Goal: Task Accomplishment & Management: Use online tool/utility

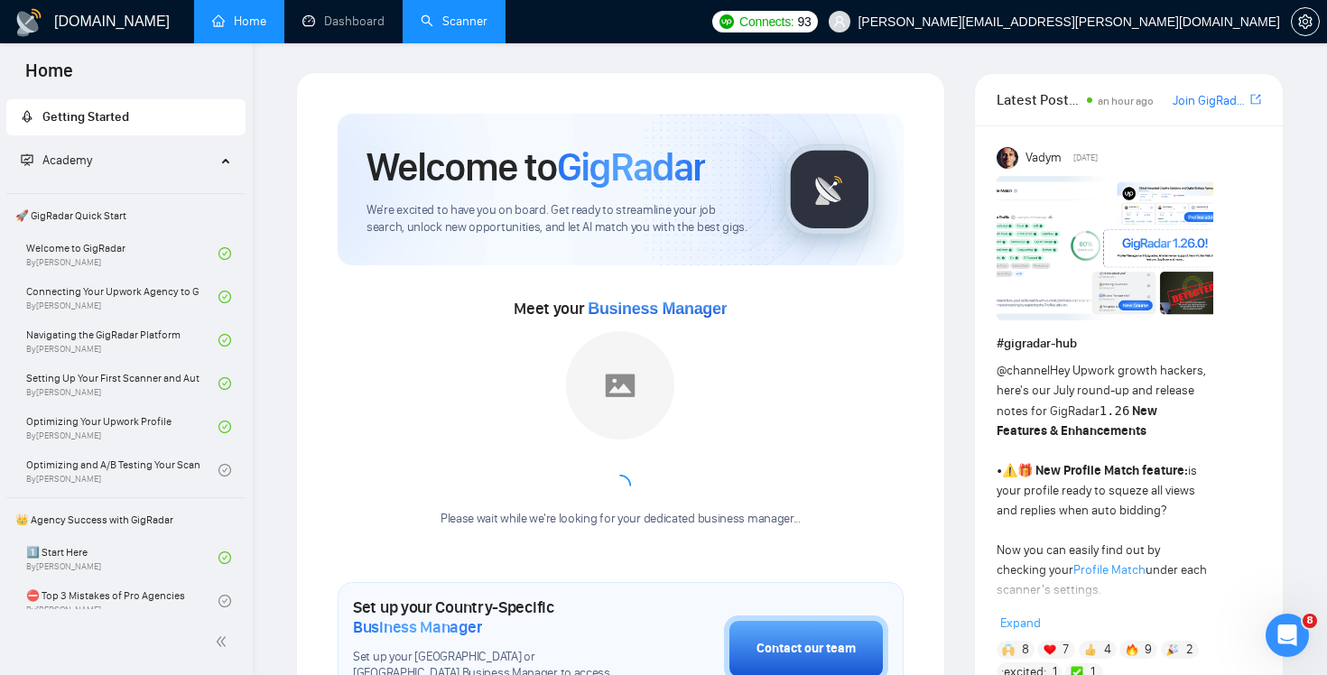
click at [451, 29] on link "Scanner" at bounding box center [454, 21] width 67 height 15
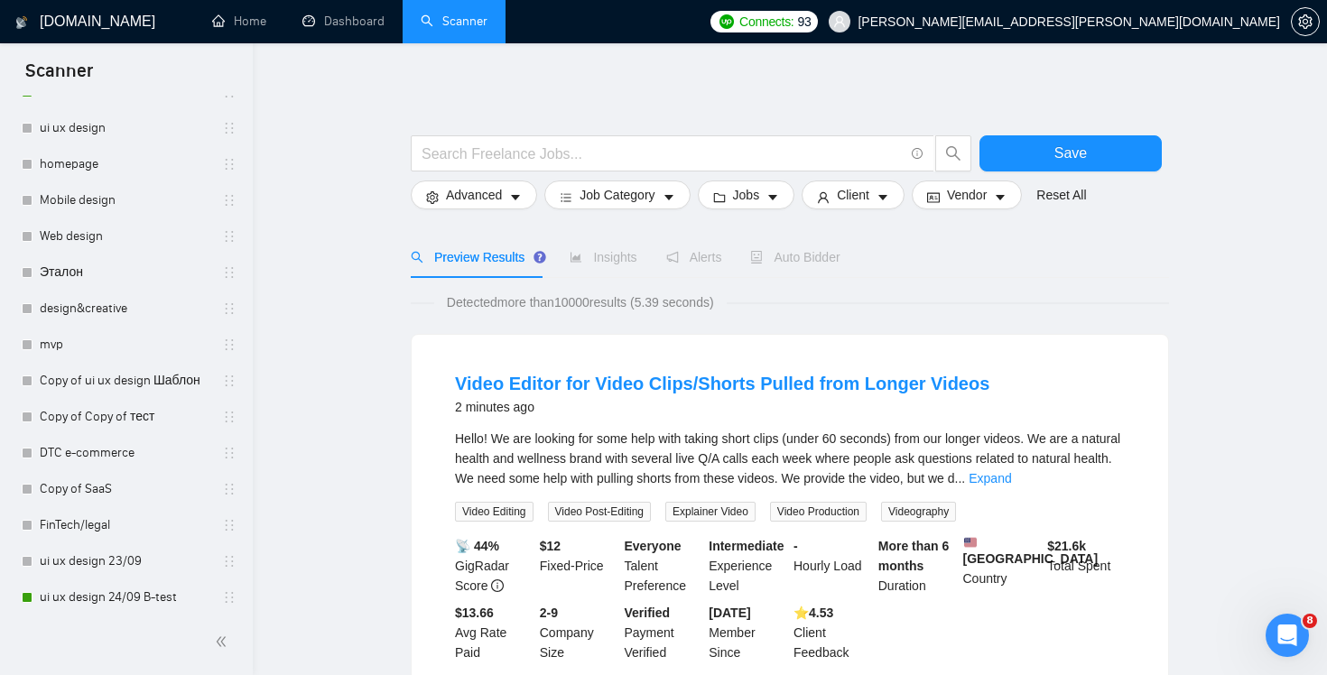
scroll to position [551, 0]
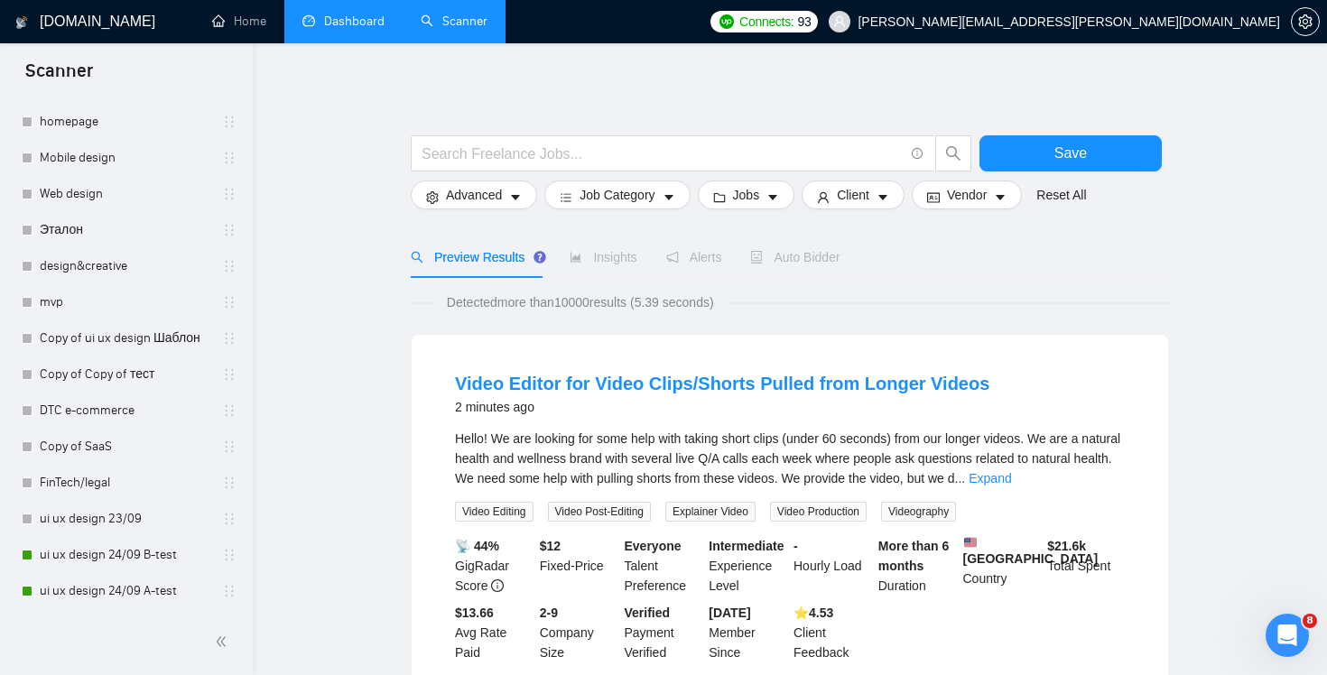
click at [364, 29] on link "Dashboard" at bounding box center [343, 21] width 82 height 15
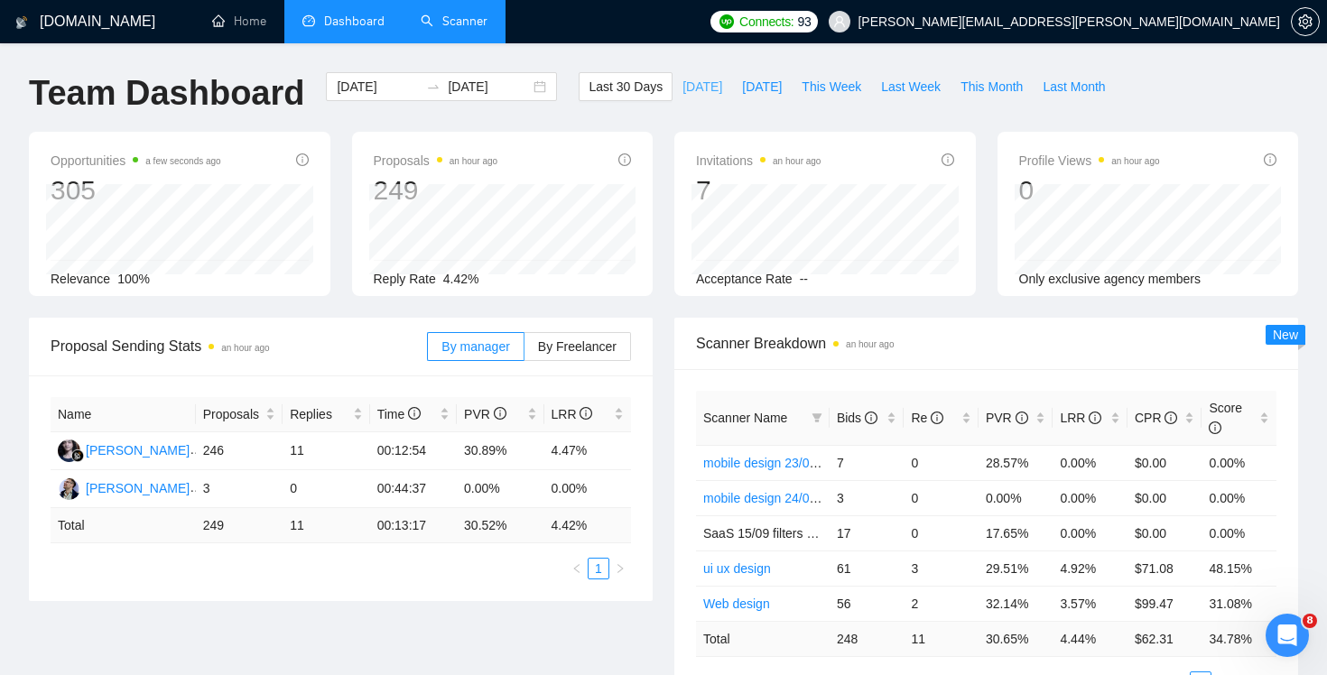
click at [685, 100] on button "[DATE]" at bounding box center [702, 86] width 60 height 29
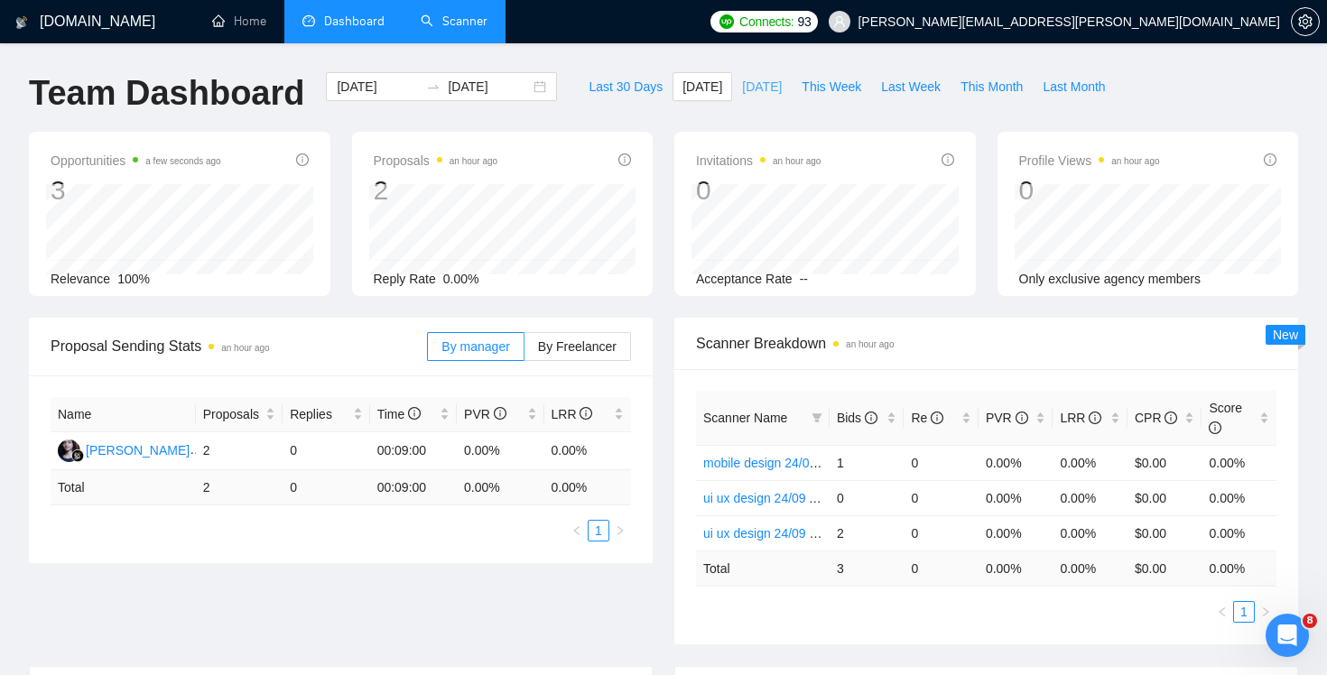
click at [745, 95] on span "[DATE]" at bounding box center [762, 87] width 40 height 20
type input "[DATE]"
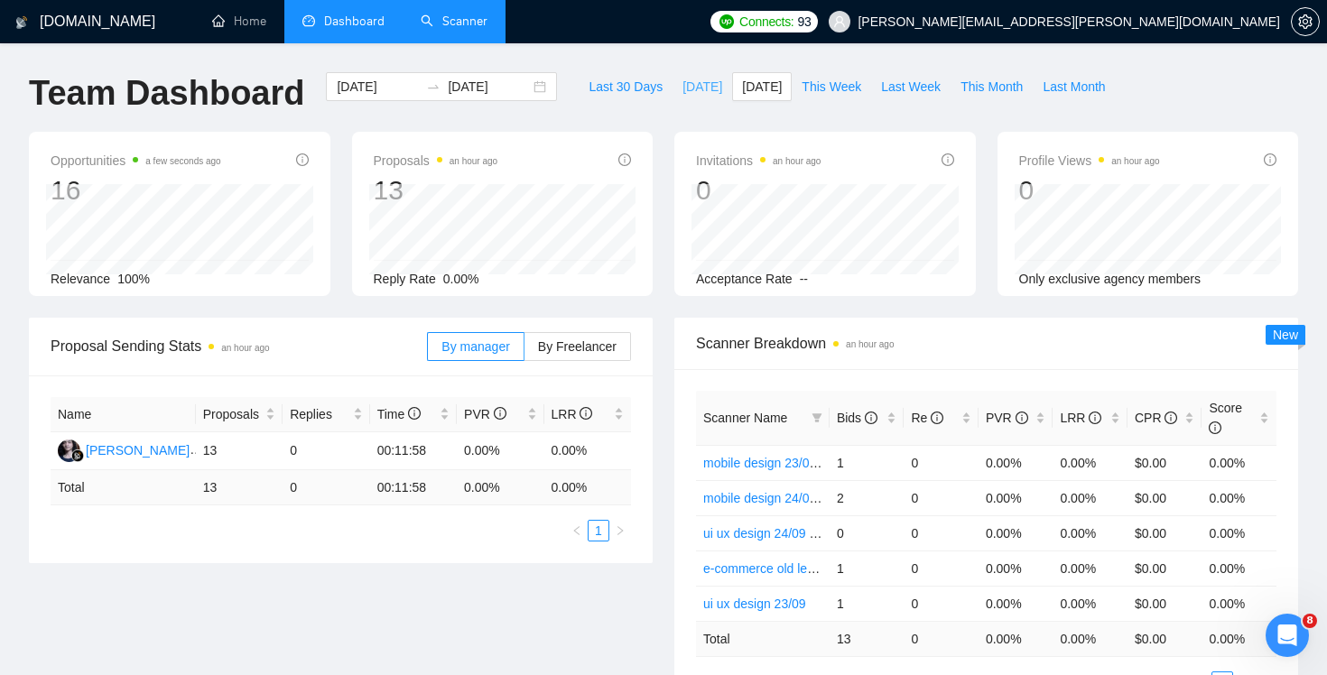
click at [694, 88] on span "[DATE]" at bounding box center [702, 87] width 40 height 20
type input "[DATE]"
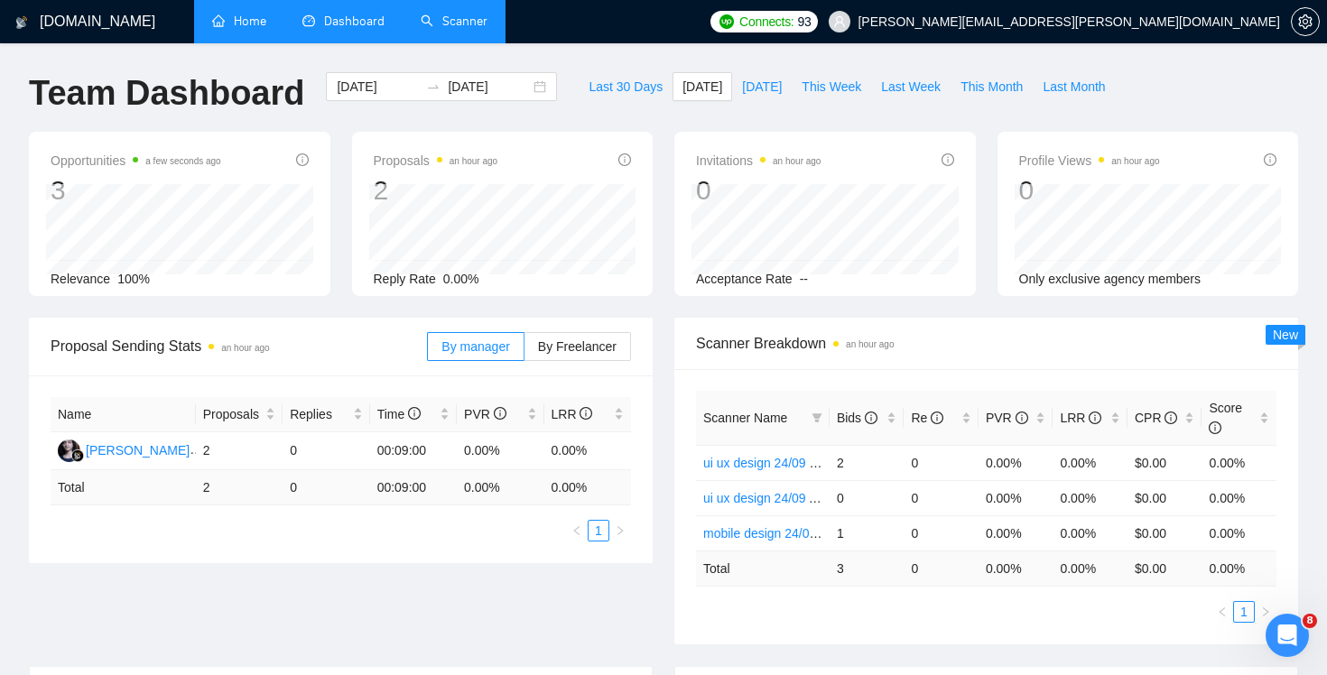
click at [246, 29] on link "Home" at bounding box center [239, 21] width 54 height 15
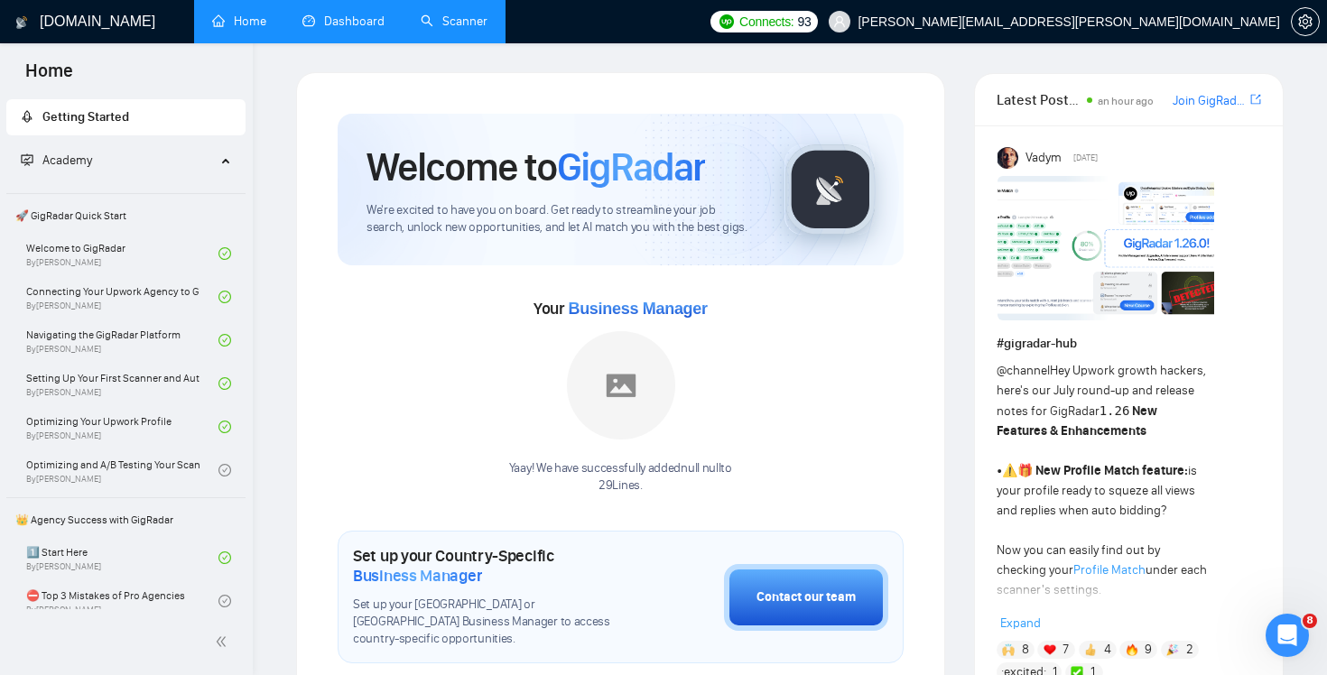
click at [456, 29] on link "Scanner" at bounding box center [454, 21] width 67 height 15
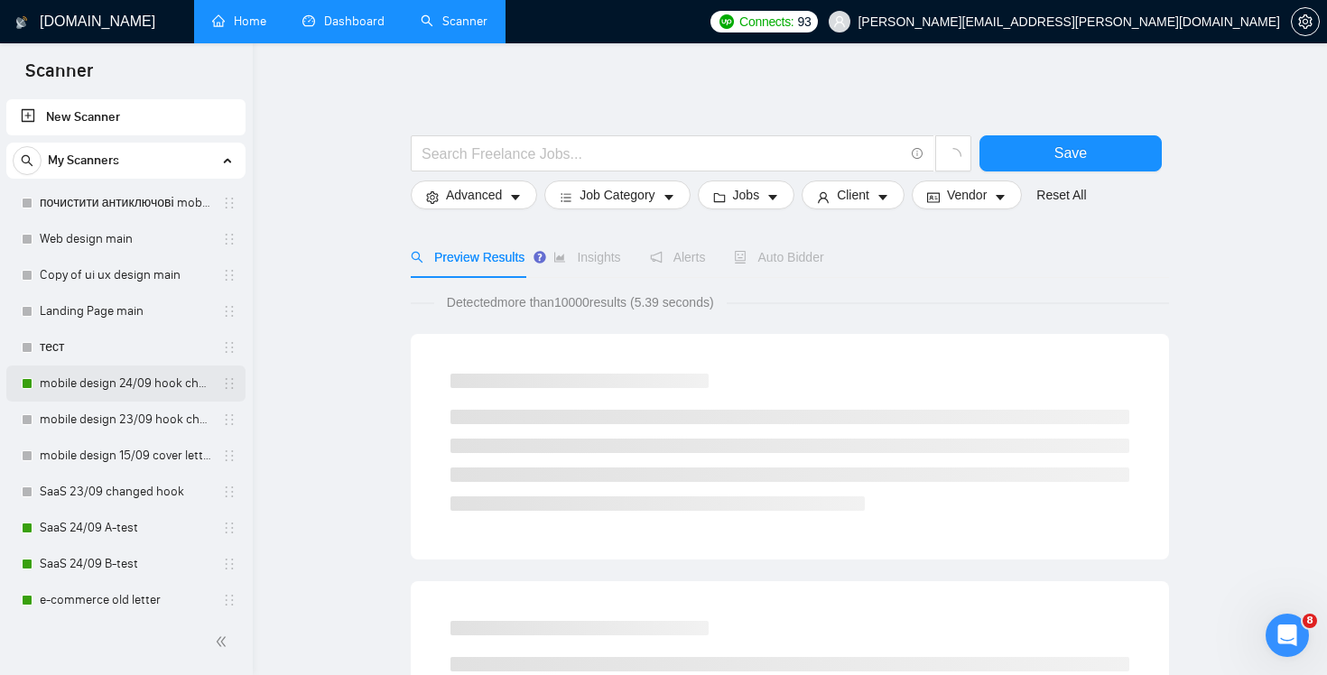
click at [131, 393] on link "mobile design 24/09 hook changed" at bounding box center [125, 384] width 171 height 36
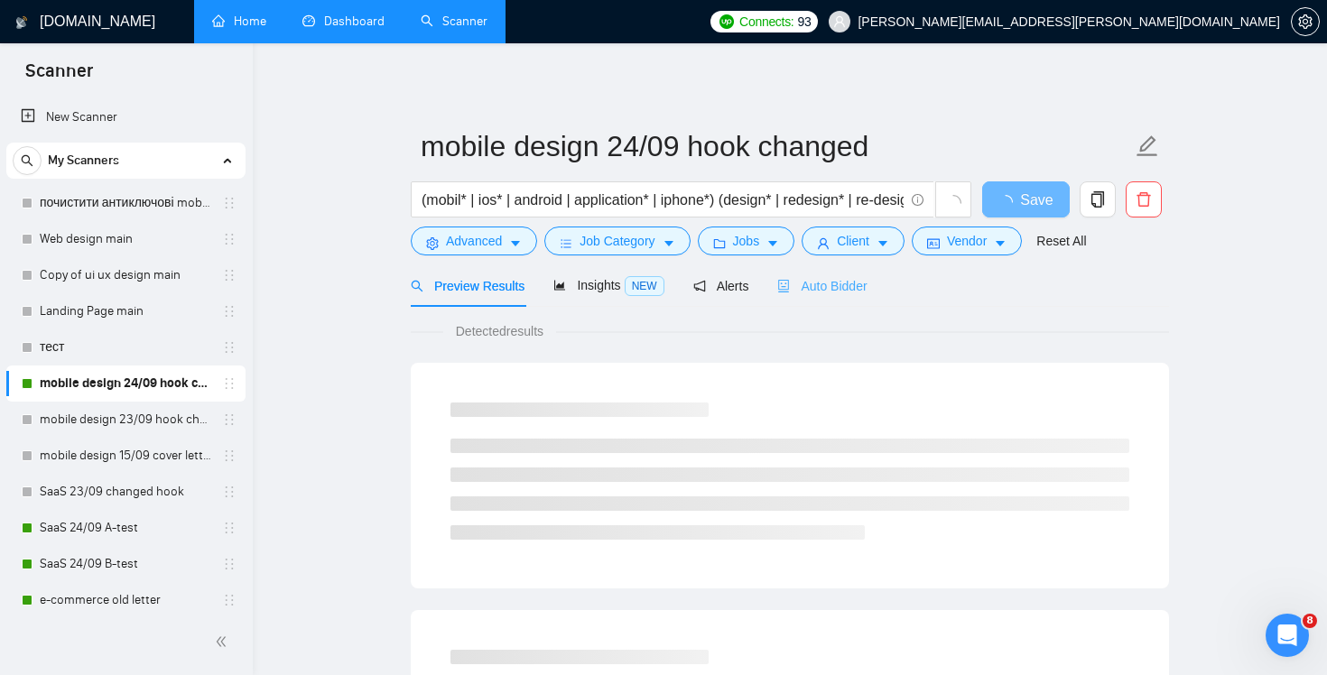
click at [819, 296] on div "Auto Bidder" at bounding box center [821, 285] width 89 height 42
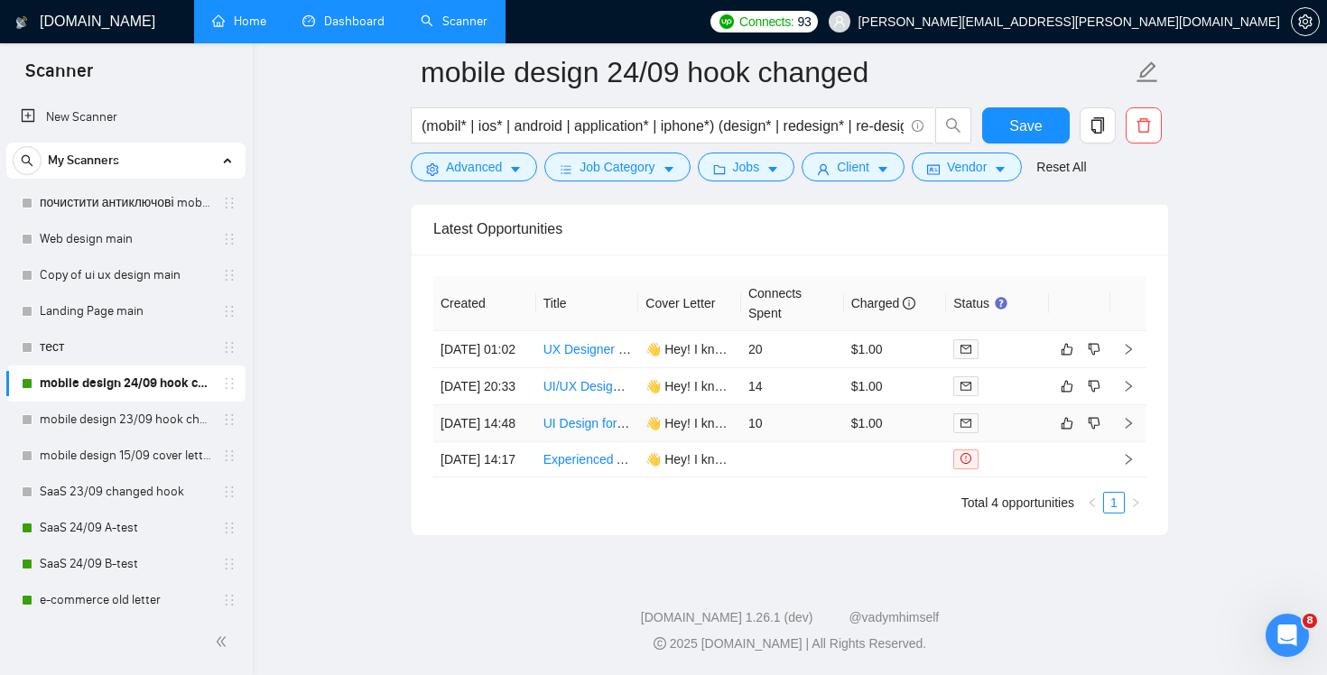
scroll to position [4445, 0]
click at [797, 334] on td "20" at bounding box center [792, 349] width 103 height 37
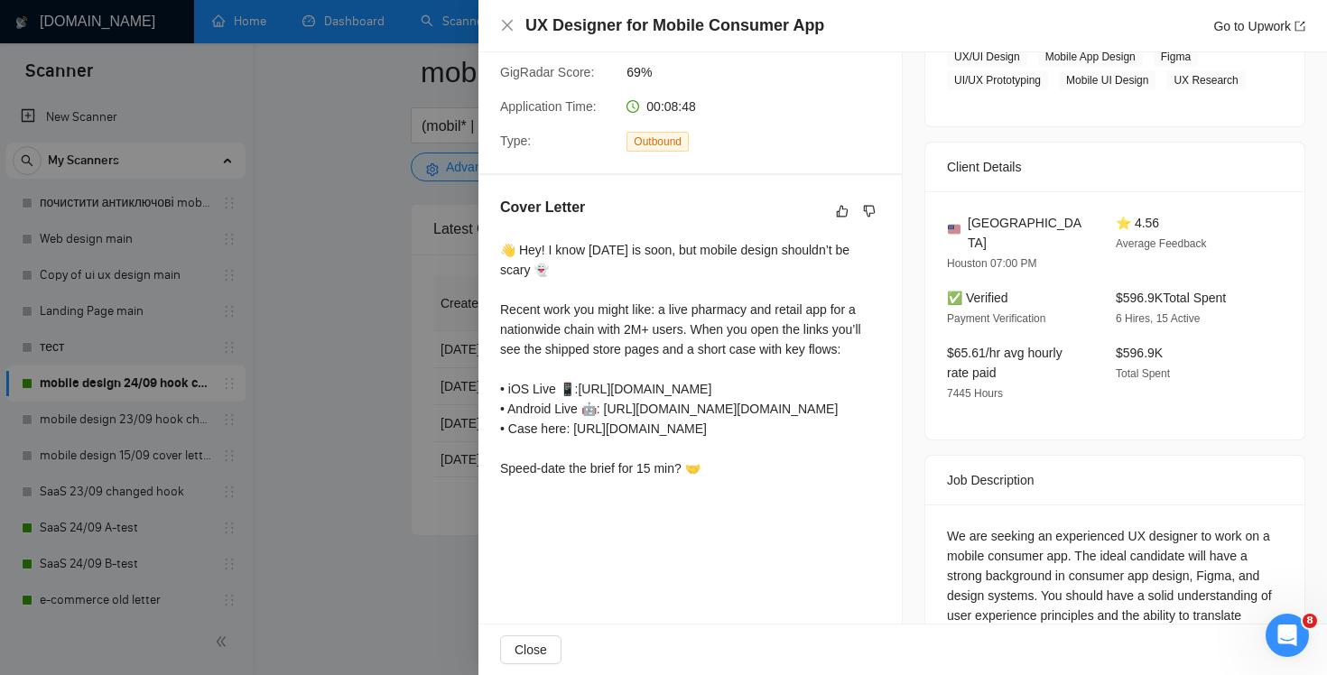
scroll to position [359, 0]
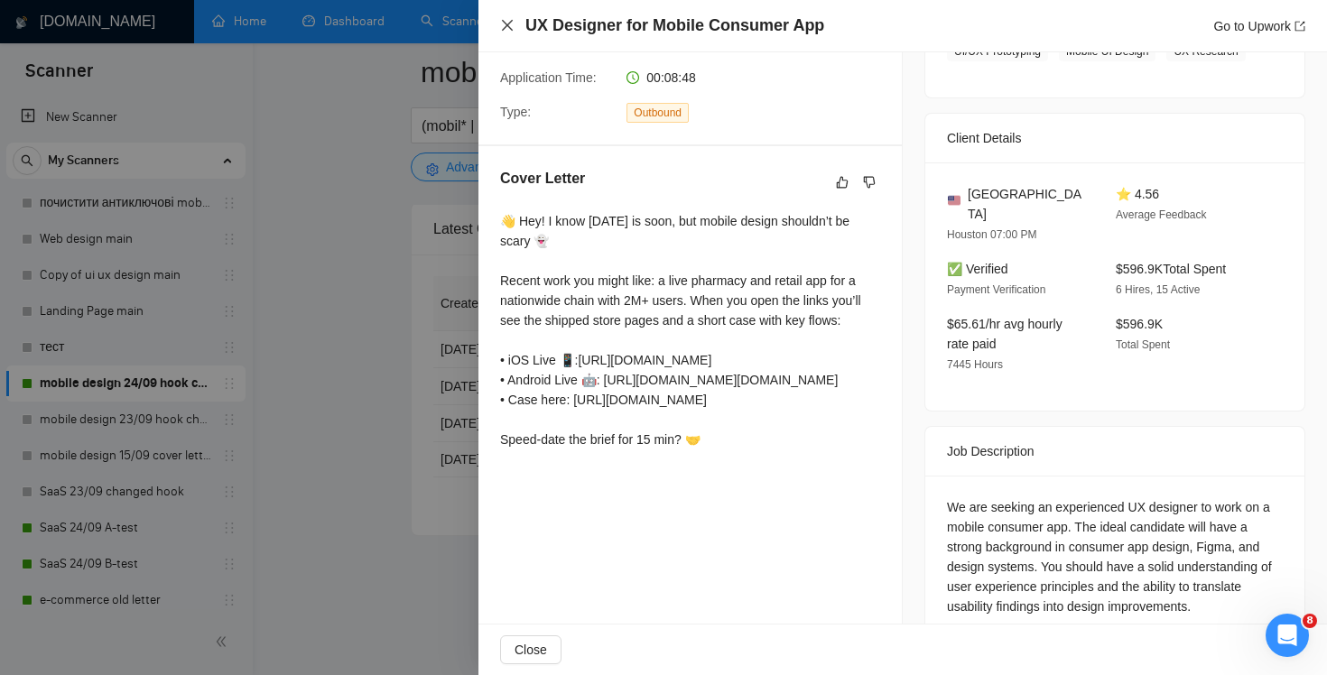
click at [510, 25] on icon "close" at bounding box center [507, 25] width 14 height 14
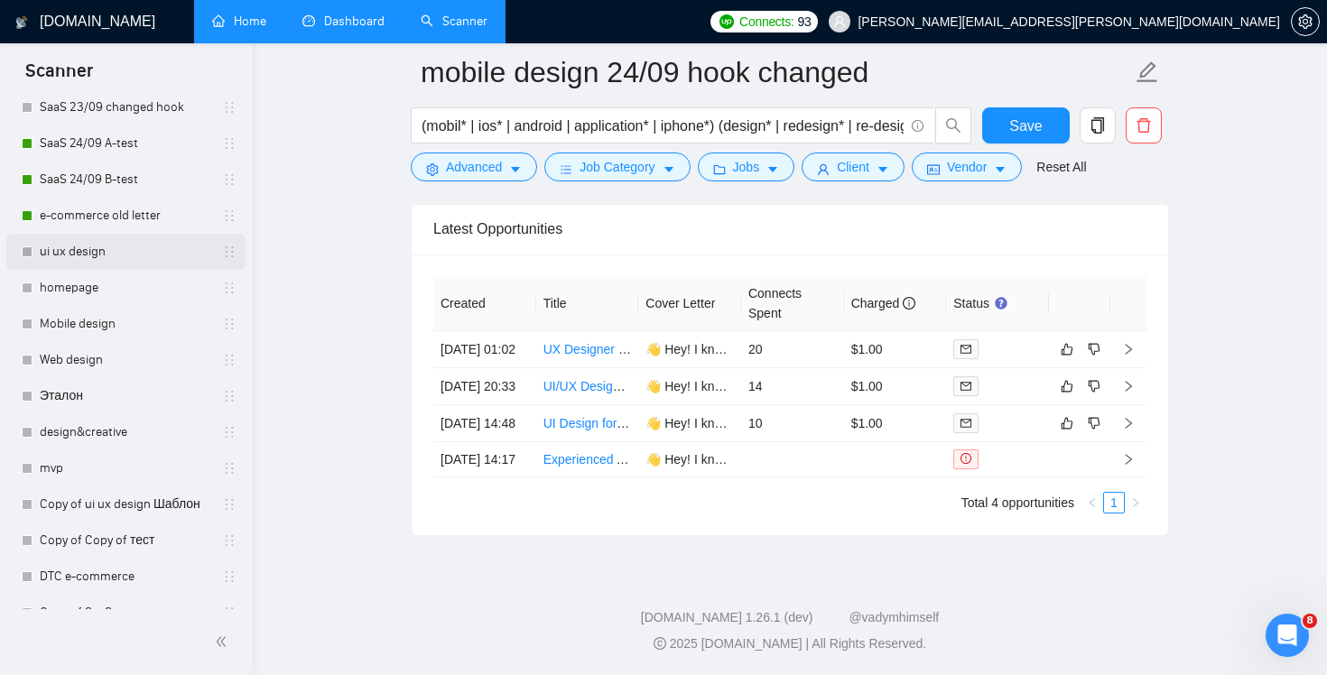
scroll to position [551, 0]
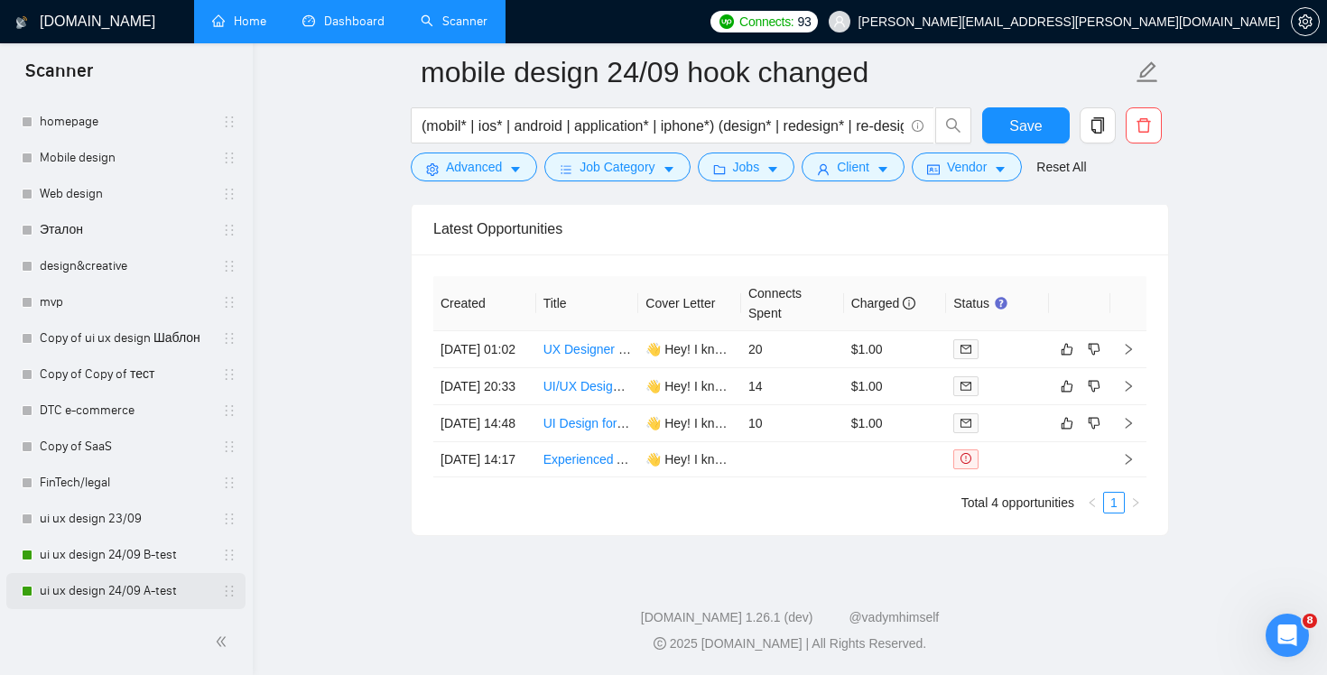
click at [160, 598] on link "ui ux design 24/09 A-test" at bounding box center [125, 591] width 171 height 36
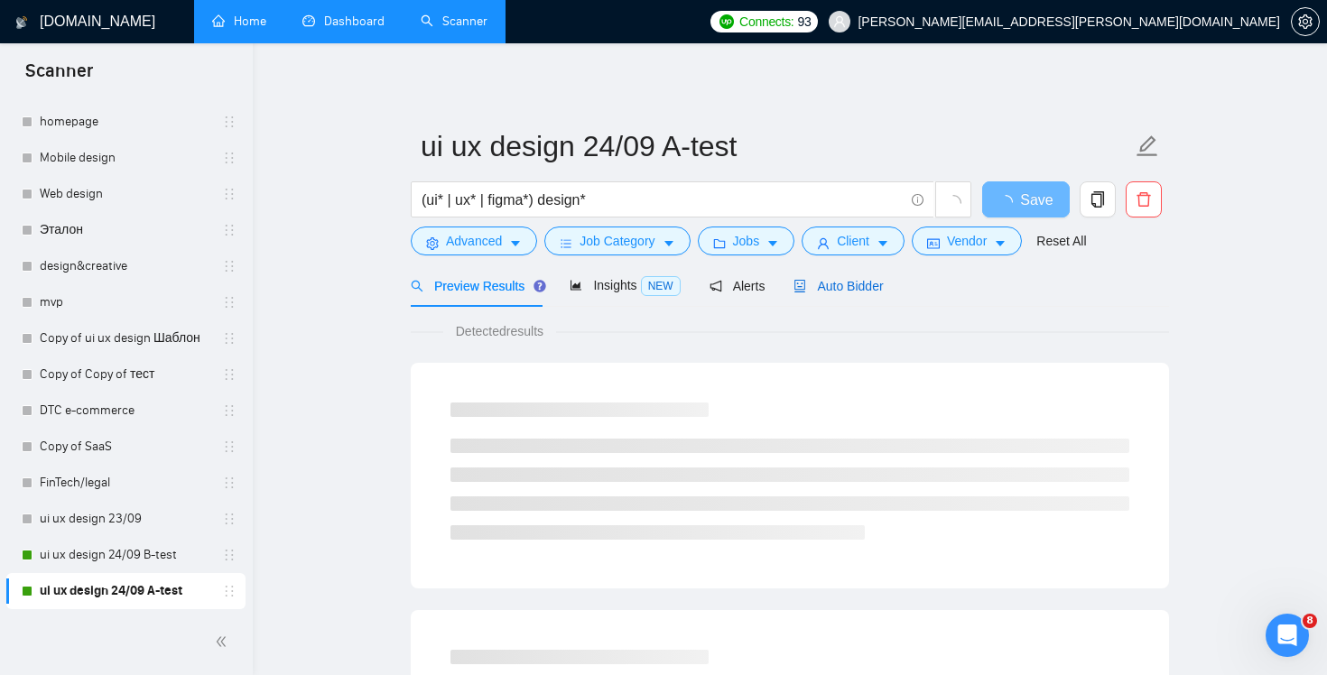
click at [877, 293] on div "Auto Bidder" at bounding box center [837, 286] width 89 height 20
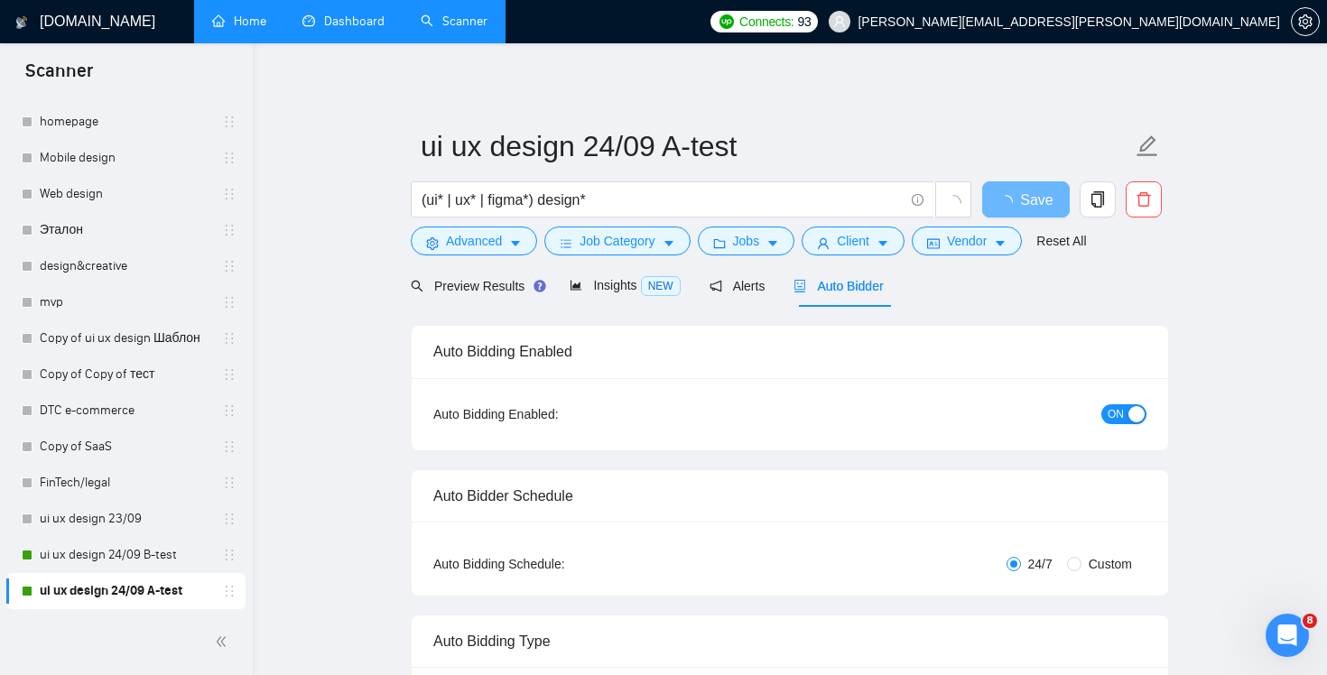
radio input "false"
radio input "true"
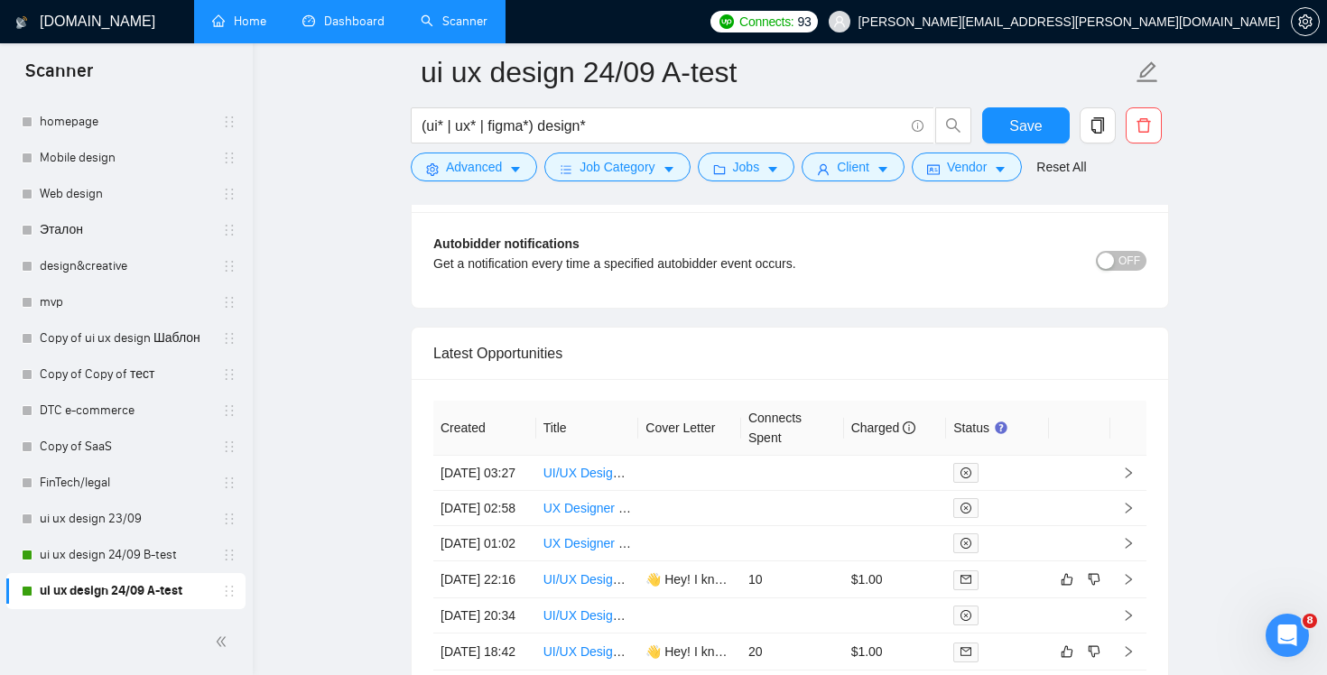
scroll to position [4645, 0]
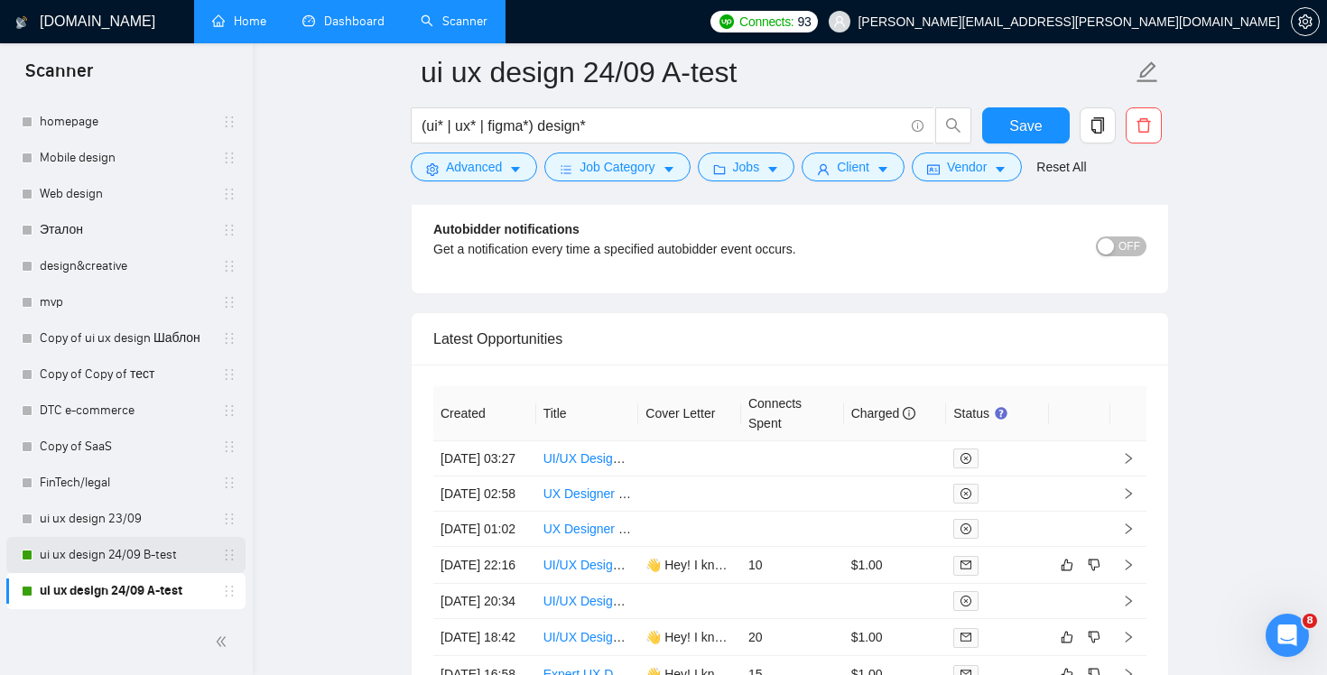
click at [128, 562] on link "ui ux design 24/09 B-test" at bounding box center [125, 555] width 171 height 36
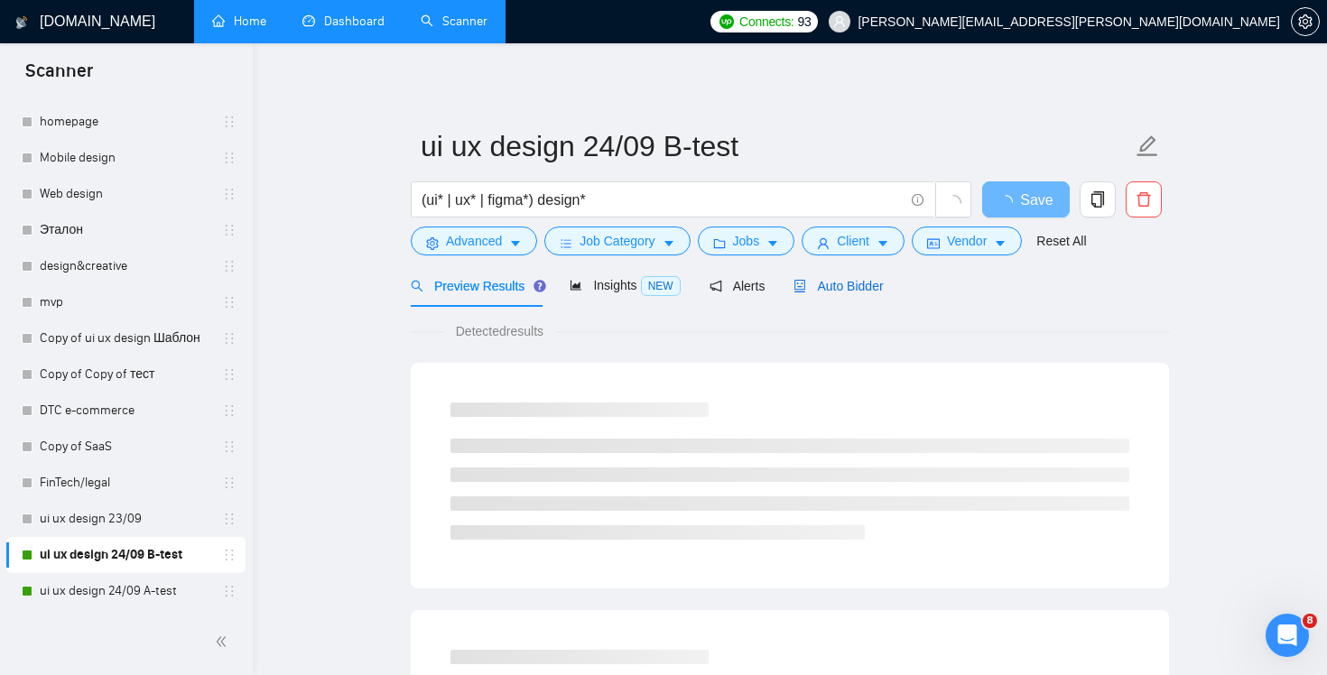
click at [865, 292] on span "Auto Bidder" at bounding box center [837, 286] width 89 height 14
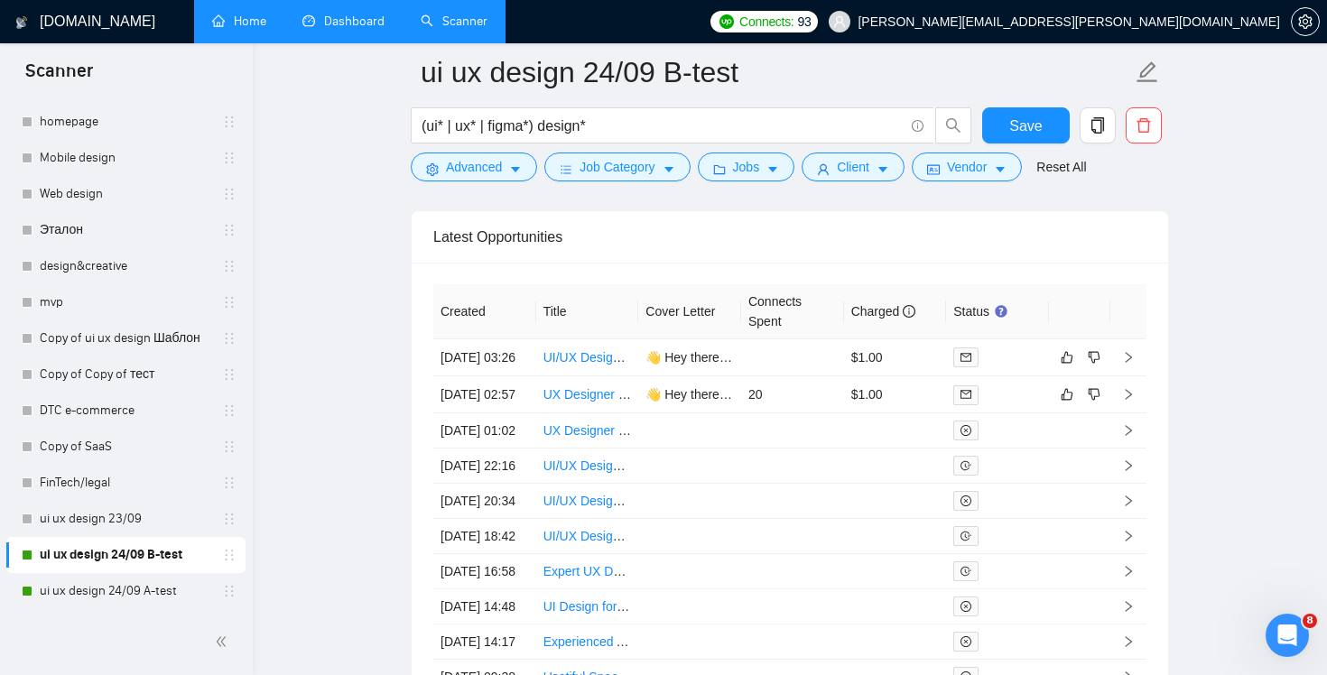
scroll to position [4669, 0]
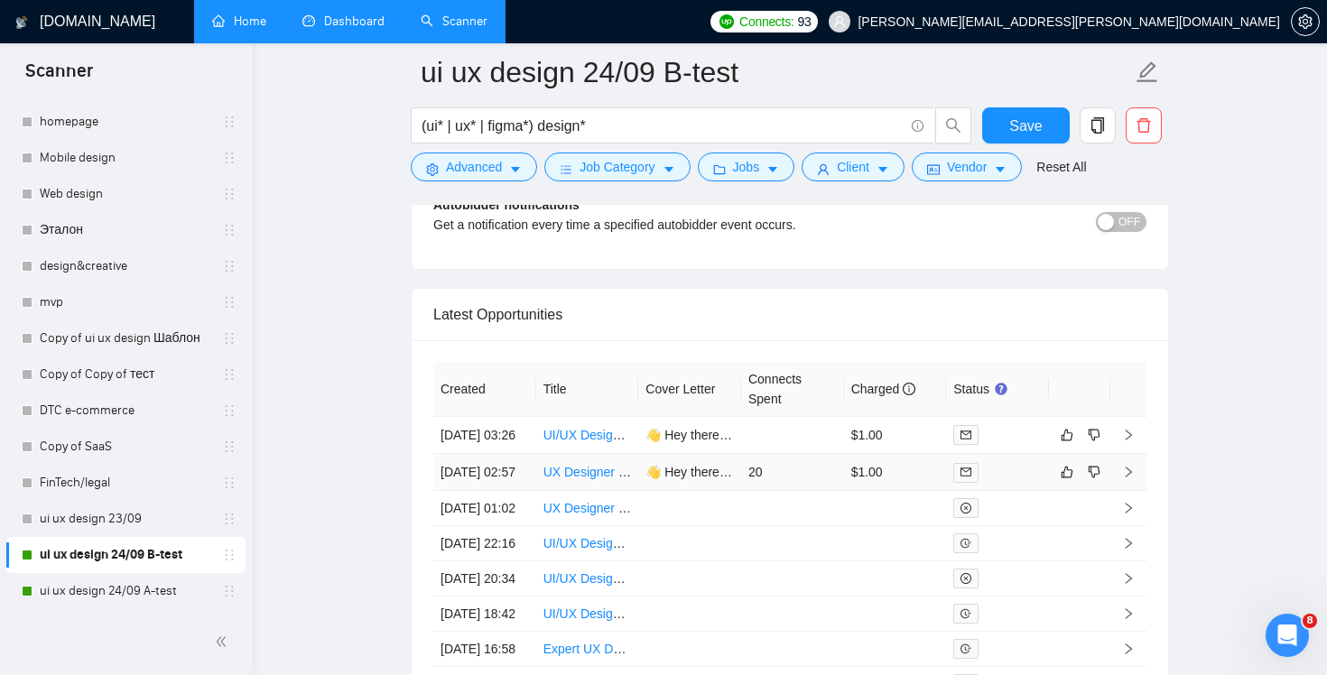
click at [820, 491] on td "20" at bounding box center [792, 472] width 103 height 37
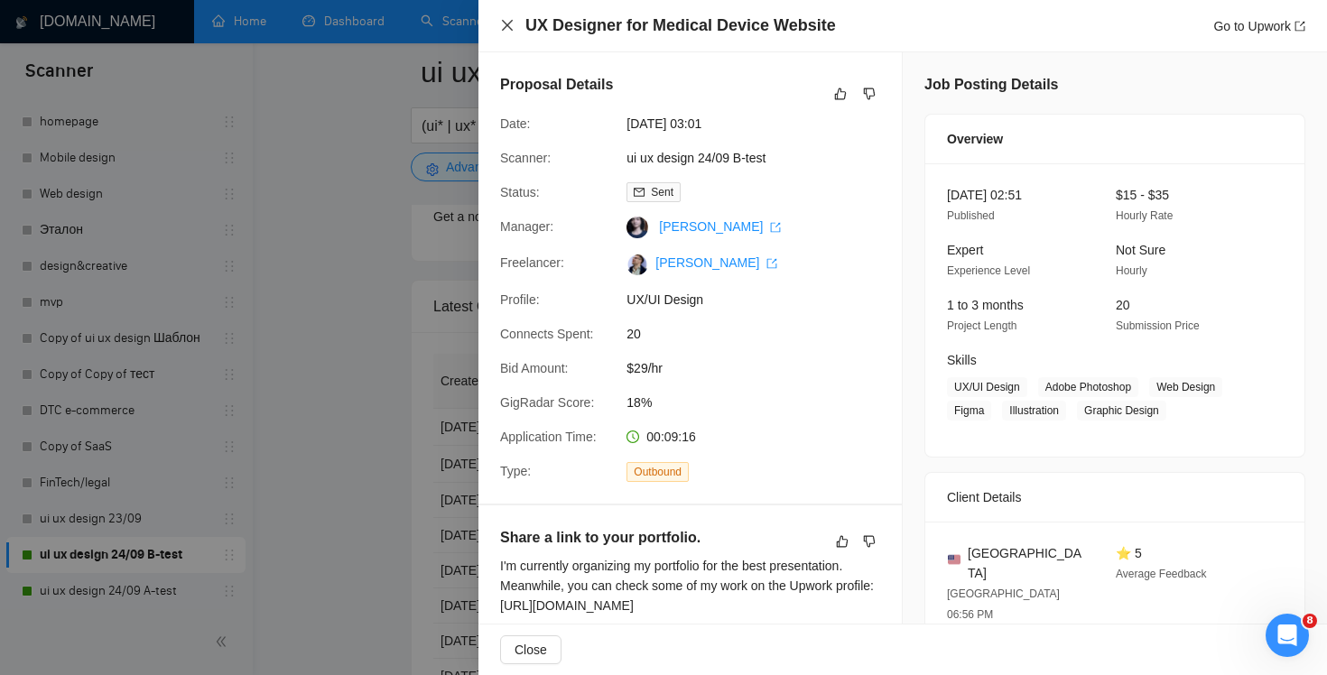
click at [511, 27] on icon "close" at bounding box center [507, 25] width 14 height 14
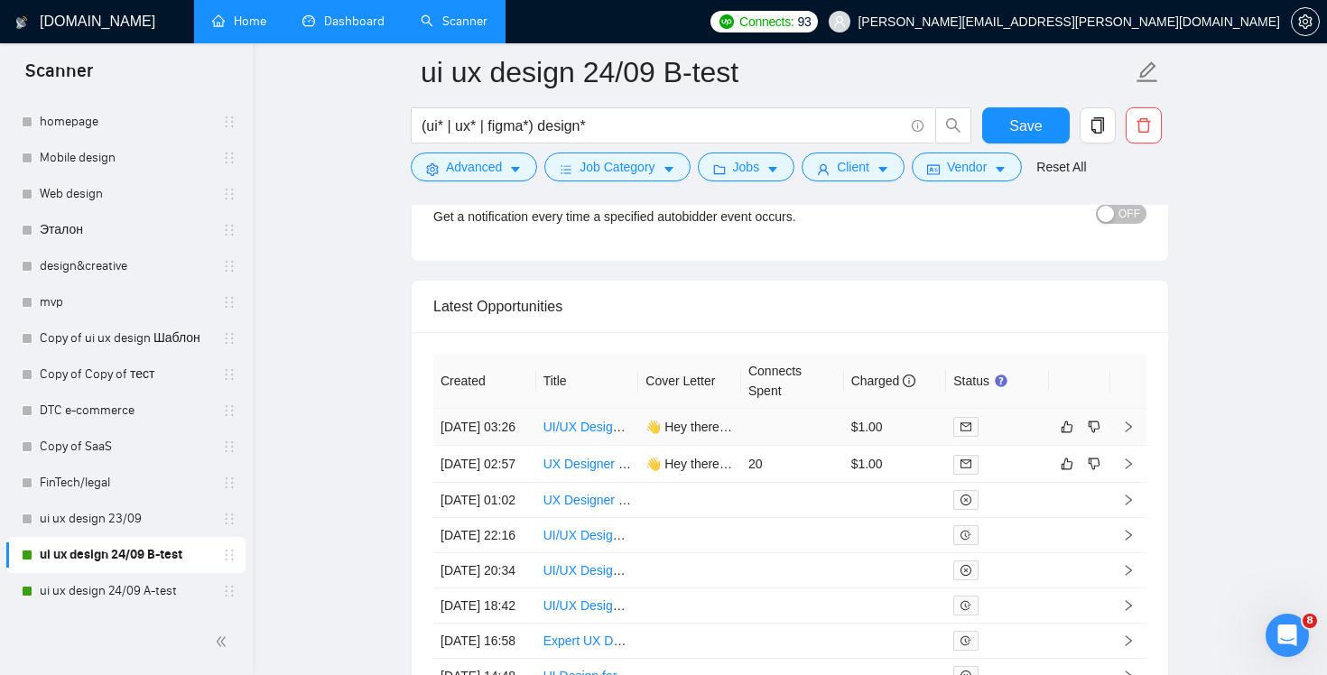
click at [791, 444] on td at bounding box center [792, 427] width 103 height 37
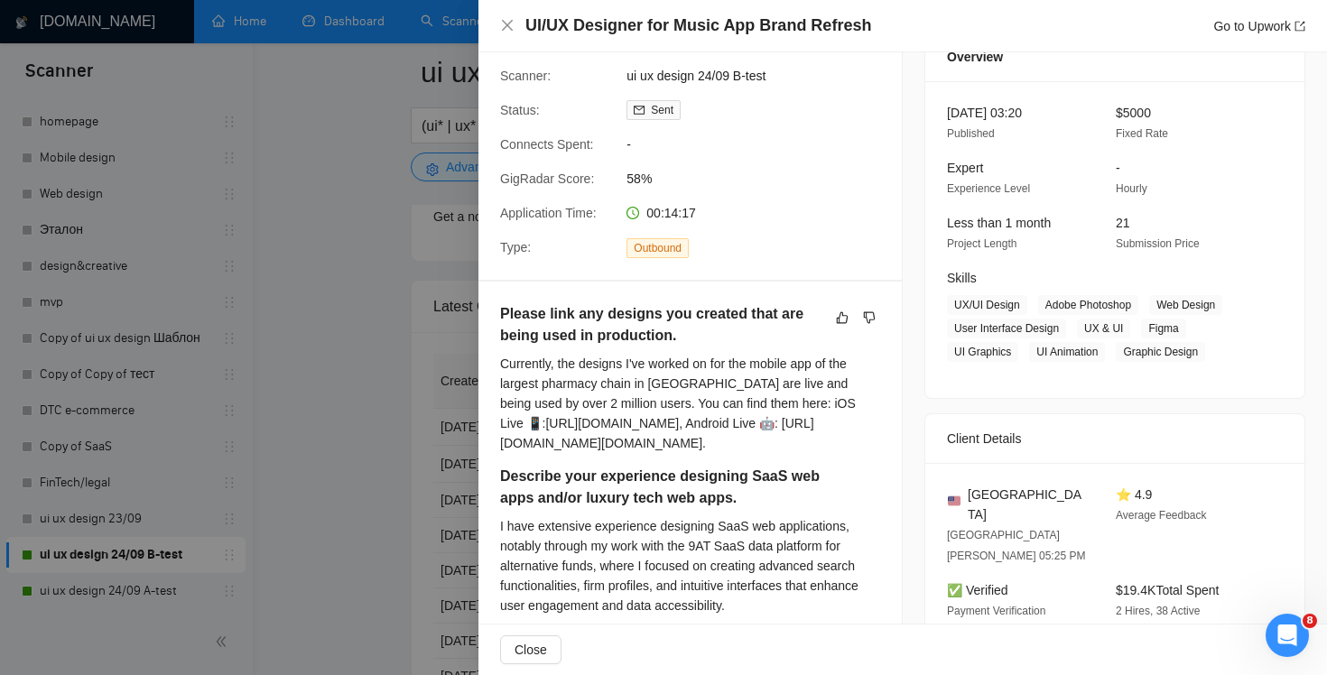
scroll to position [310, 0]
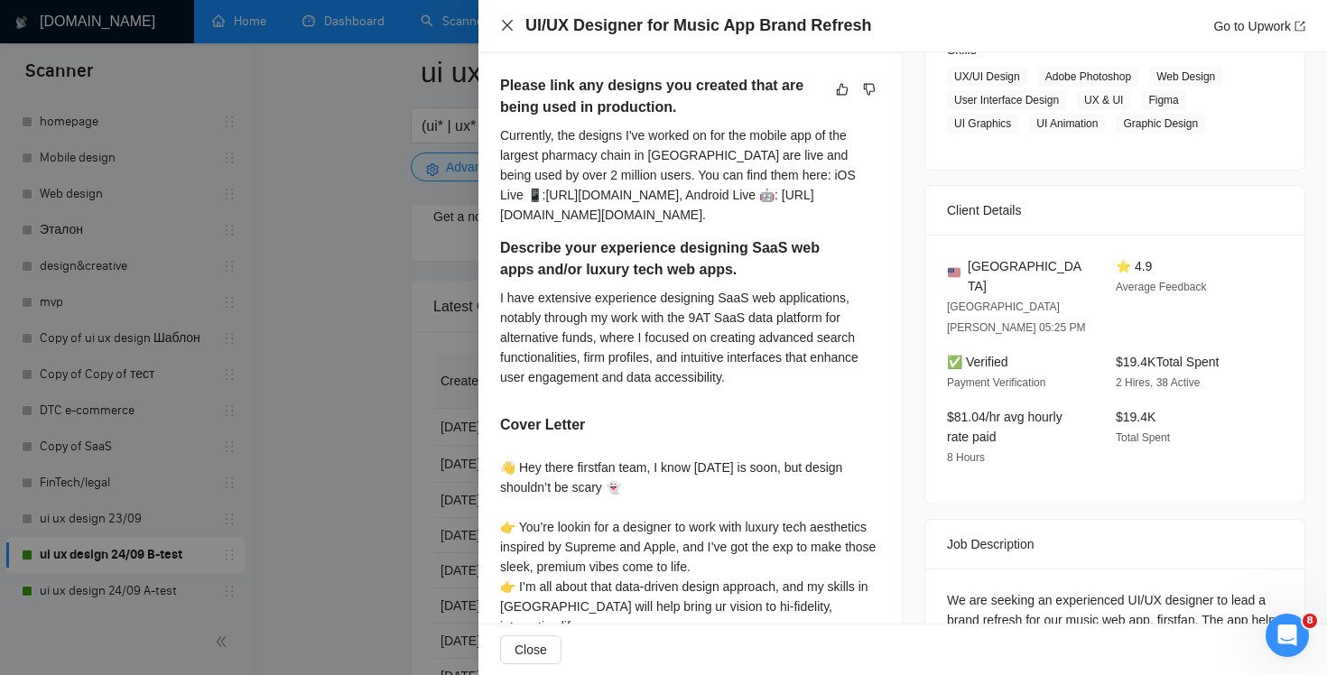
click at [504, 28] on icon "close" at bounding box center [507, 25] width 11 height 11
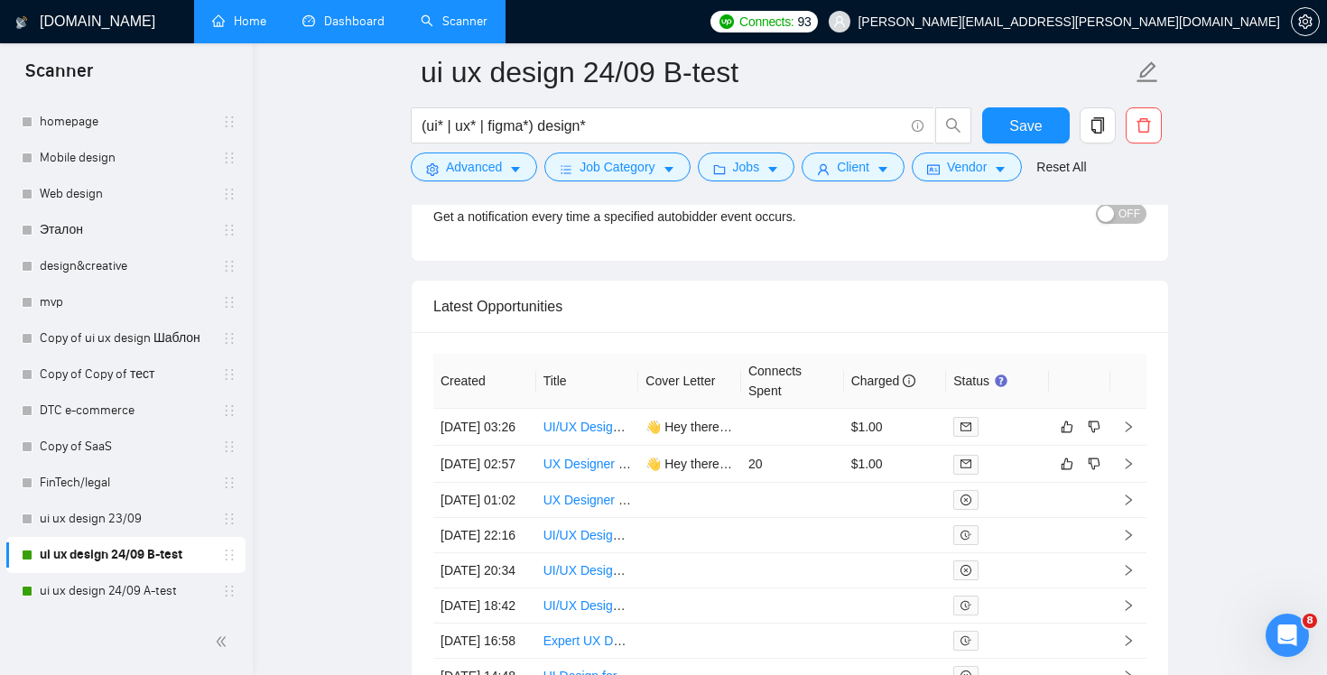
click at [69, 24] on h1 "[DOMAIN_NAME]" at bounding box center [98, 21] width 116 height 43
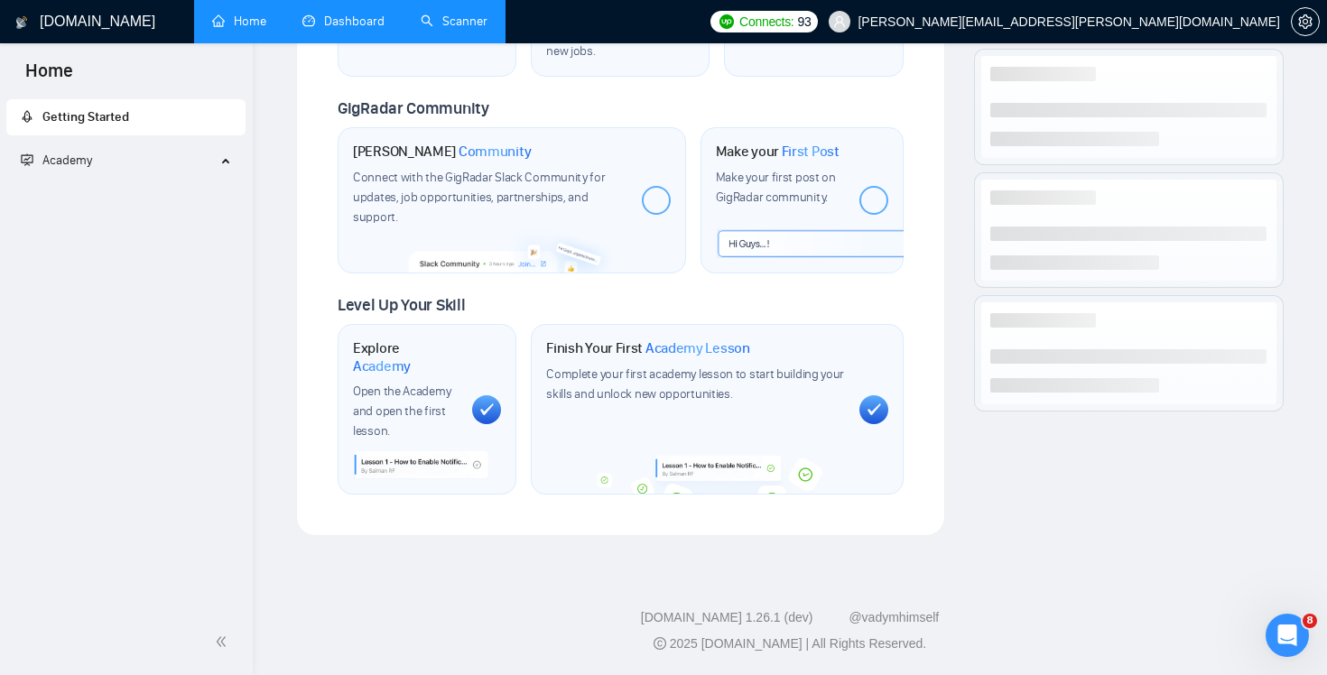
scroll to position [820, 0]
